Goal: Transaction & Acquisition: Purchase product/service

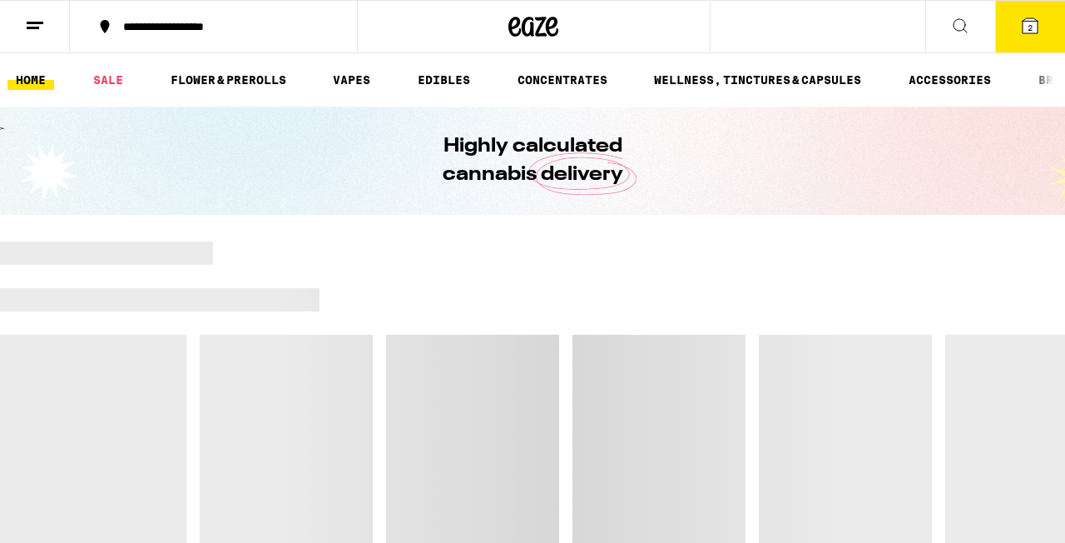
click at [1032, 23] on span "2" at bounding box center [1030, 27] width 5 height 10
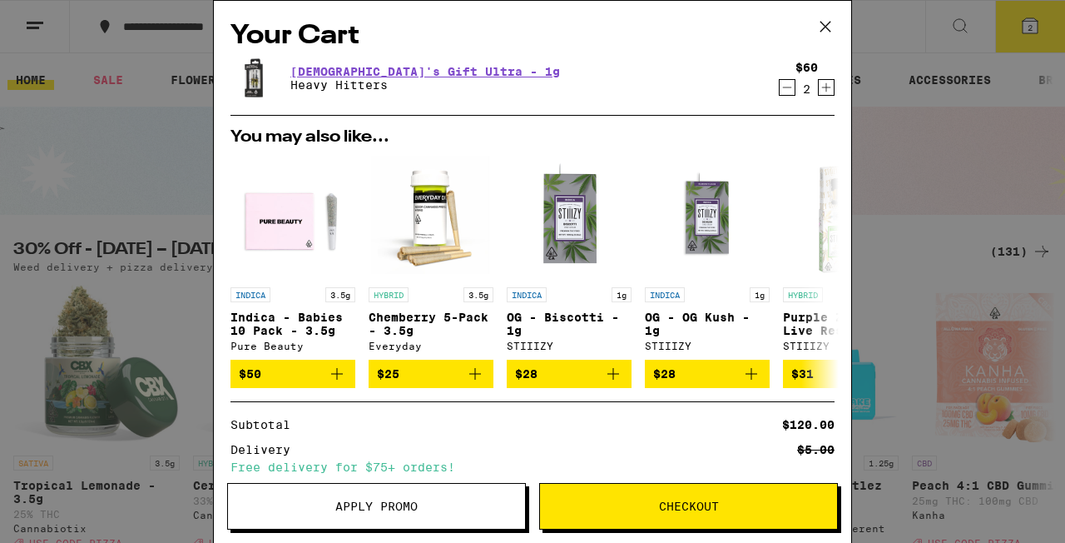
click at [691, 496] on button "Checkout" at bounding box center [688, 506] width 299 height 47
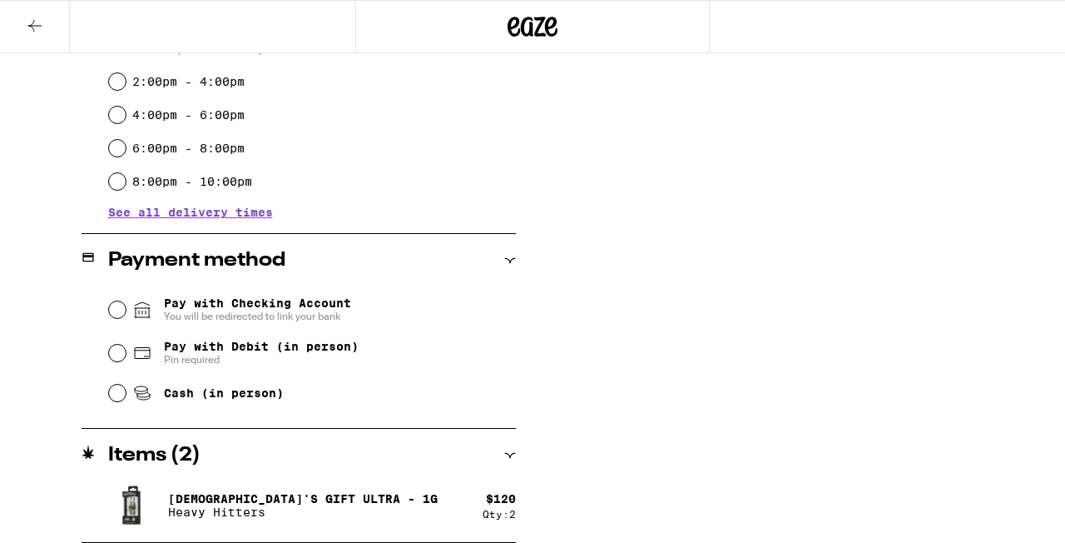
scroll to position [512, 0]
click at [121, 392] on input "Cash (in person)" at bounding box center [117, 392] width 17 height 17
radio input "true"
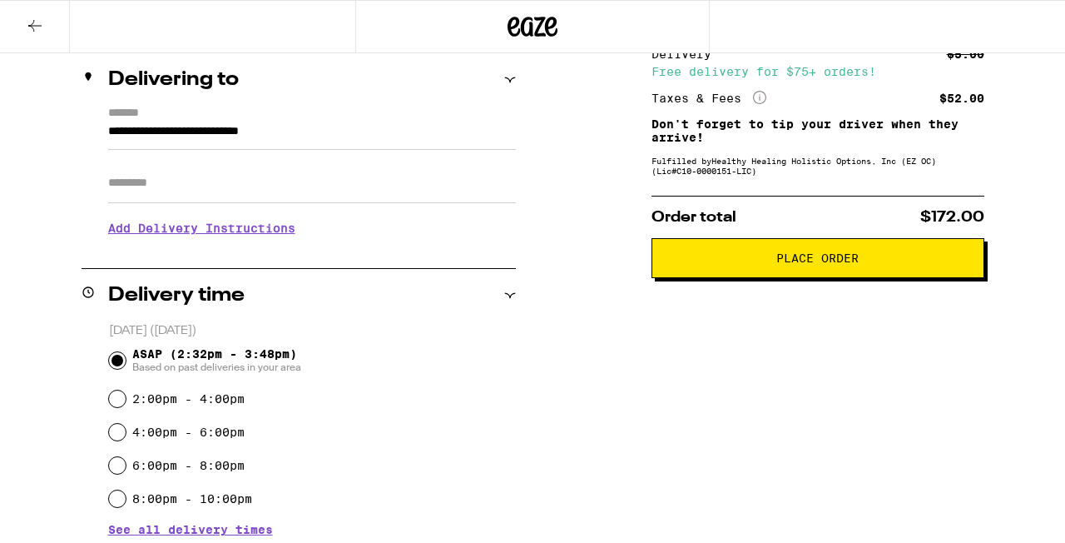
scroll to position [171, 0]
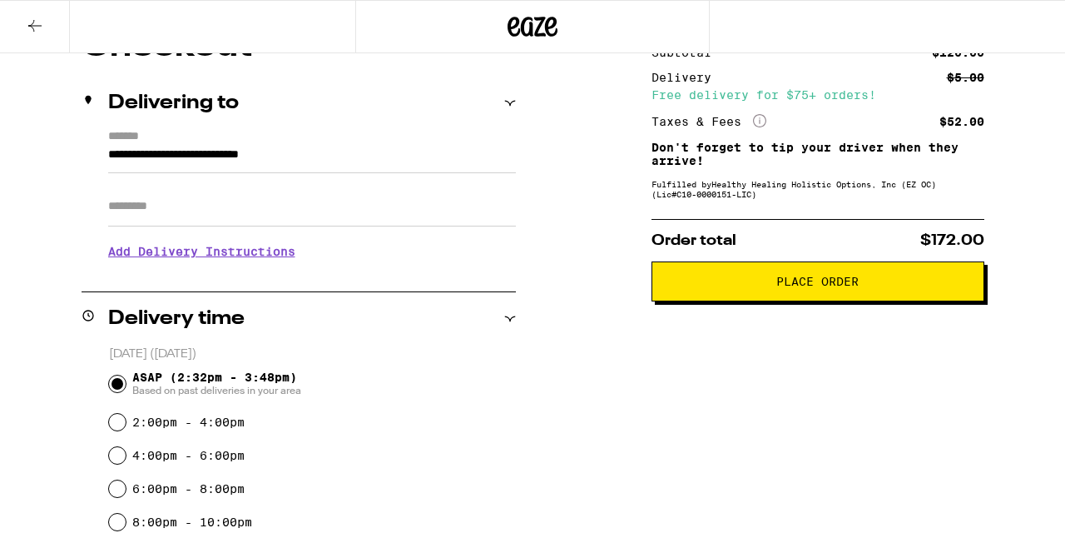
click at [775, 287] on span "Place Order" at bounding box center [818, 281] width 305 height 12
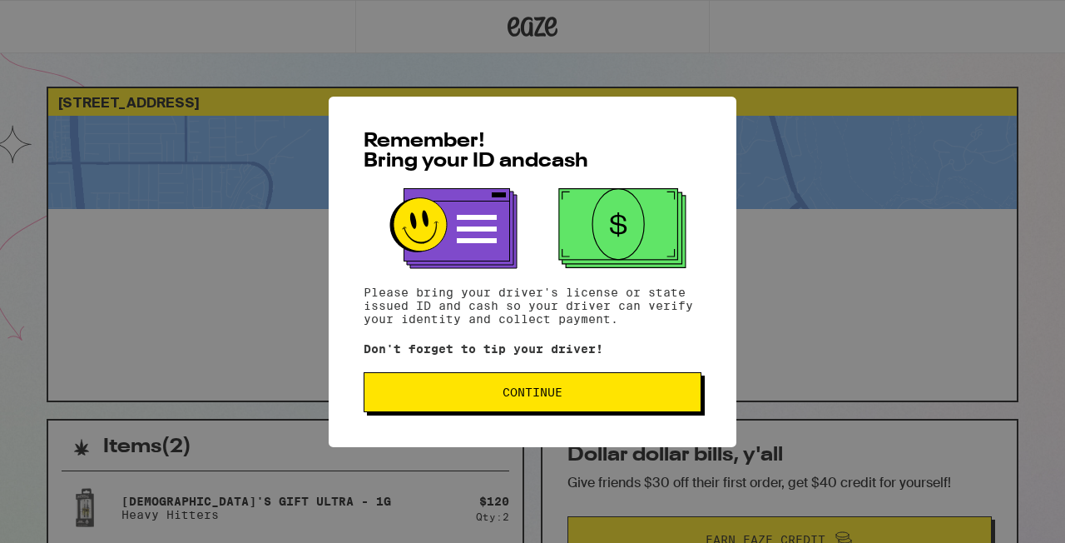
click at [567, 392] on span "Continue" at bounding box center [533, 392] width 310 height 12
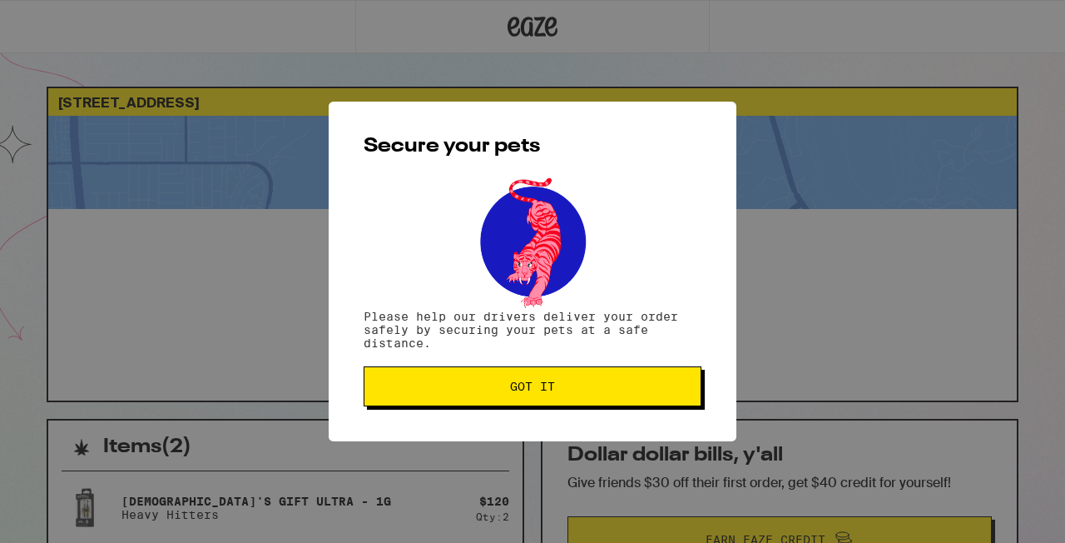
click at [567, 392] on span "Got it" at bounding box center [533, 386] width 310 height 12
